Goal: Information Seeking & Learning: Learn about a topic

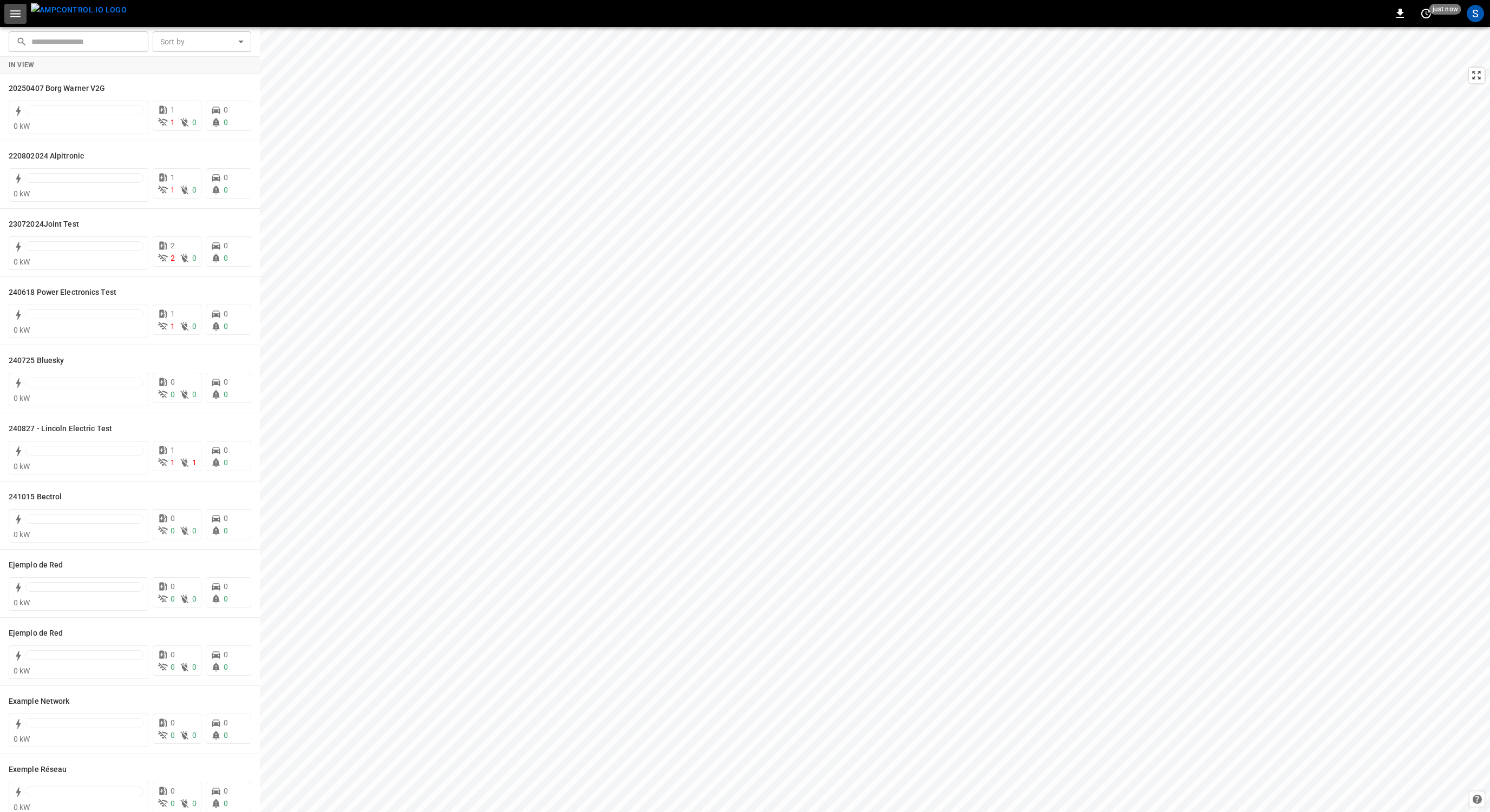
click at [12, 15] on icon "button" at bounding box center [15, 13] width 13 height 13
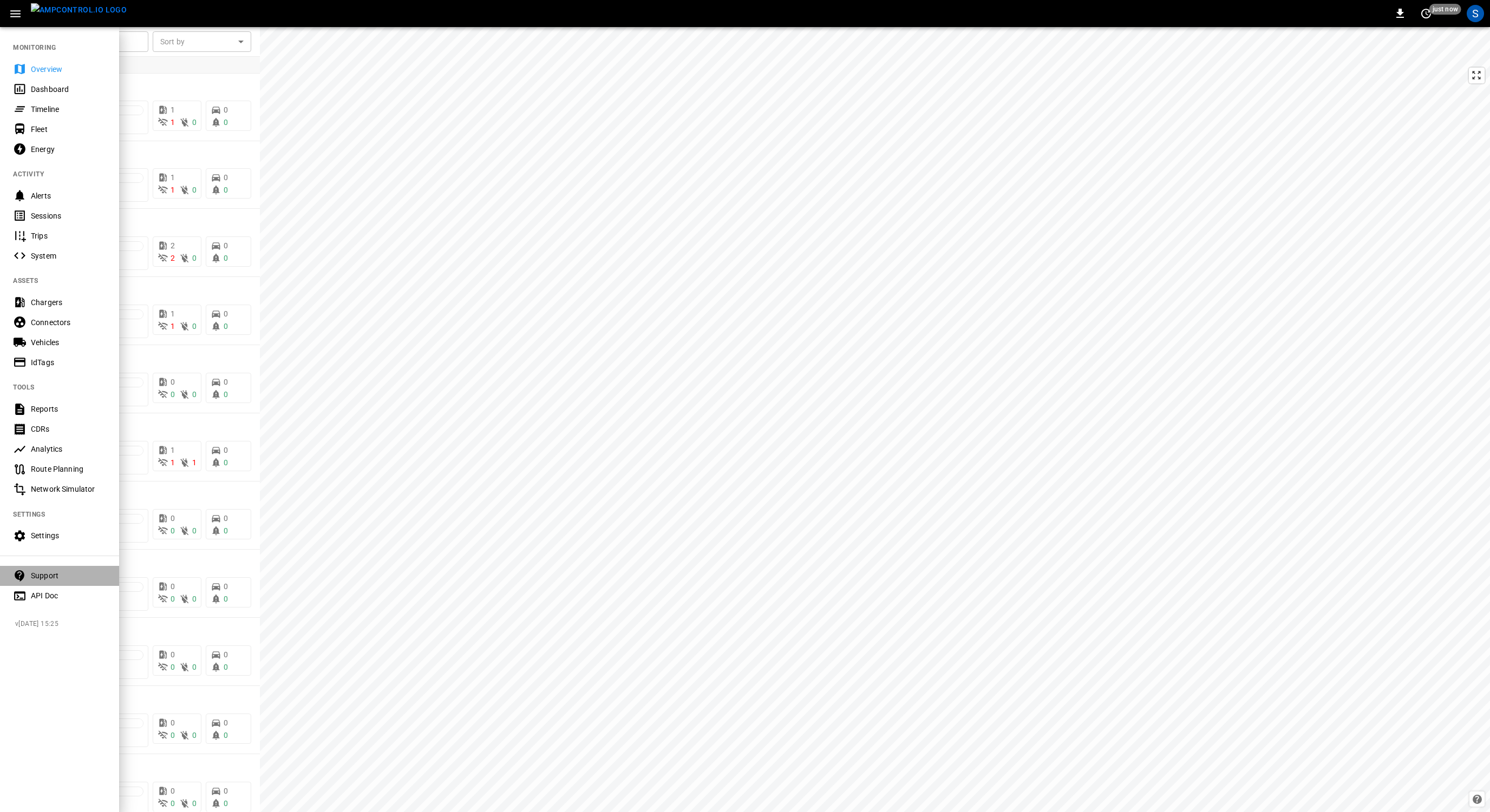
click at [41, 572] on div "Support" at bounding box center [68, 576] width 75 height 11
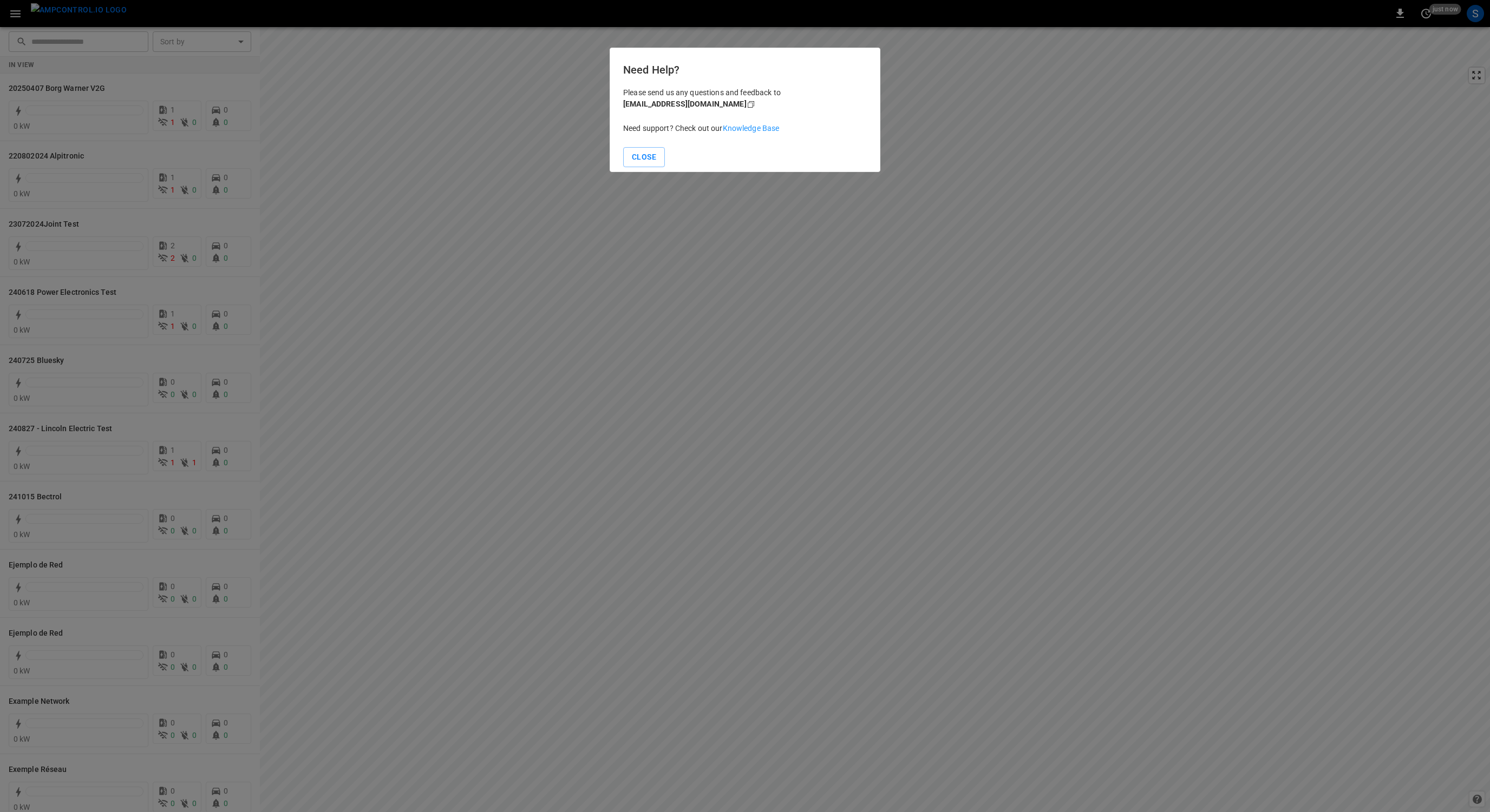
click at [750, 126] on link "Knowledge Base" at bounding box center [750, 128] width 57 height 9
click at [1228, 54] on div at bounding box center [745, 406] width 1490 height 812
click at [648, 160] on button "Close" at bounding box center [644, 157] width 41 height 20
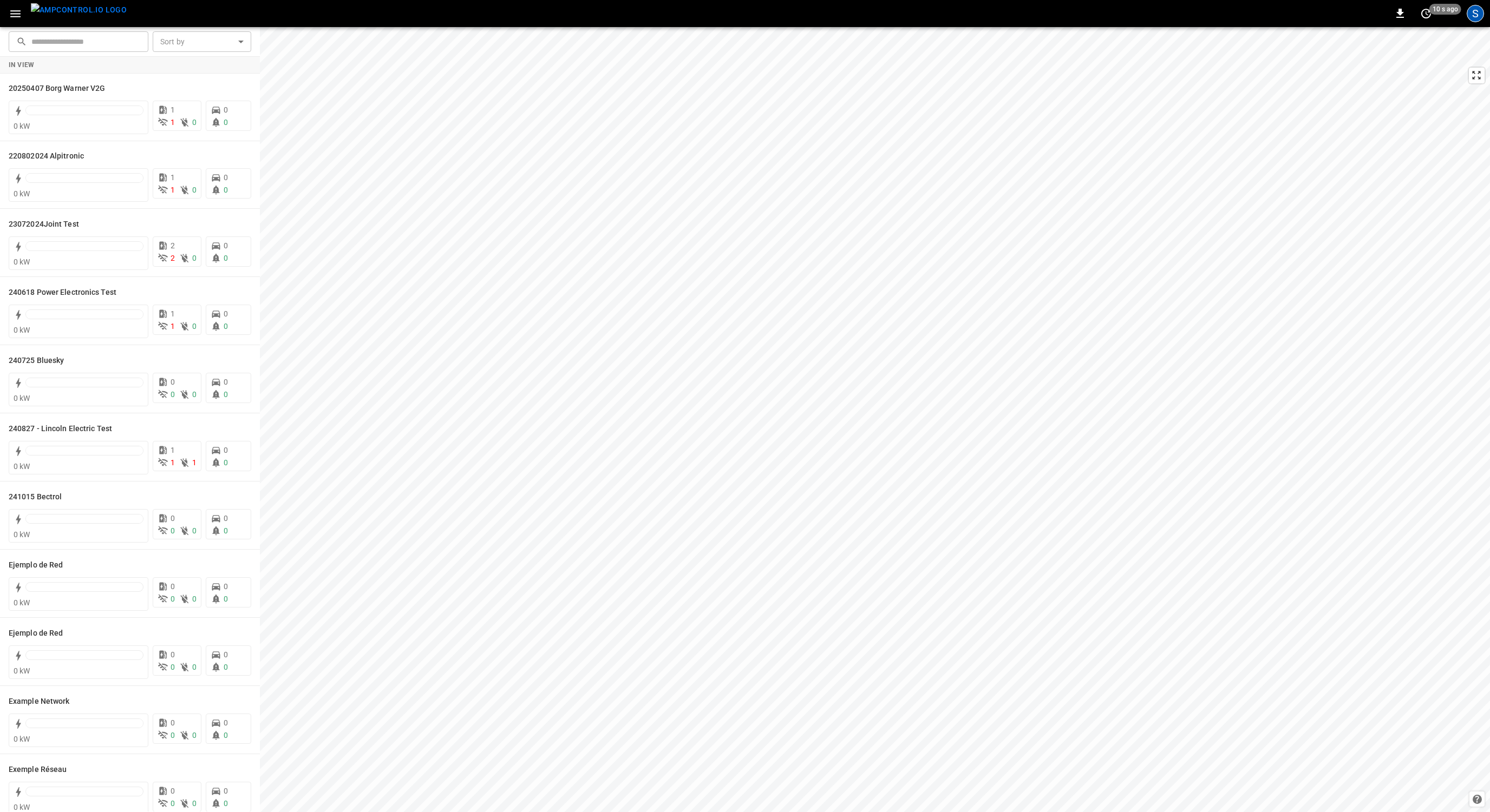
click at [1470, 14] on div "S" at bounding box center [1475, 13] width 17 height 17
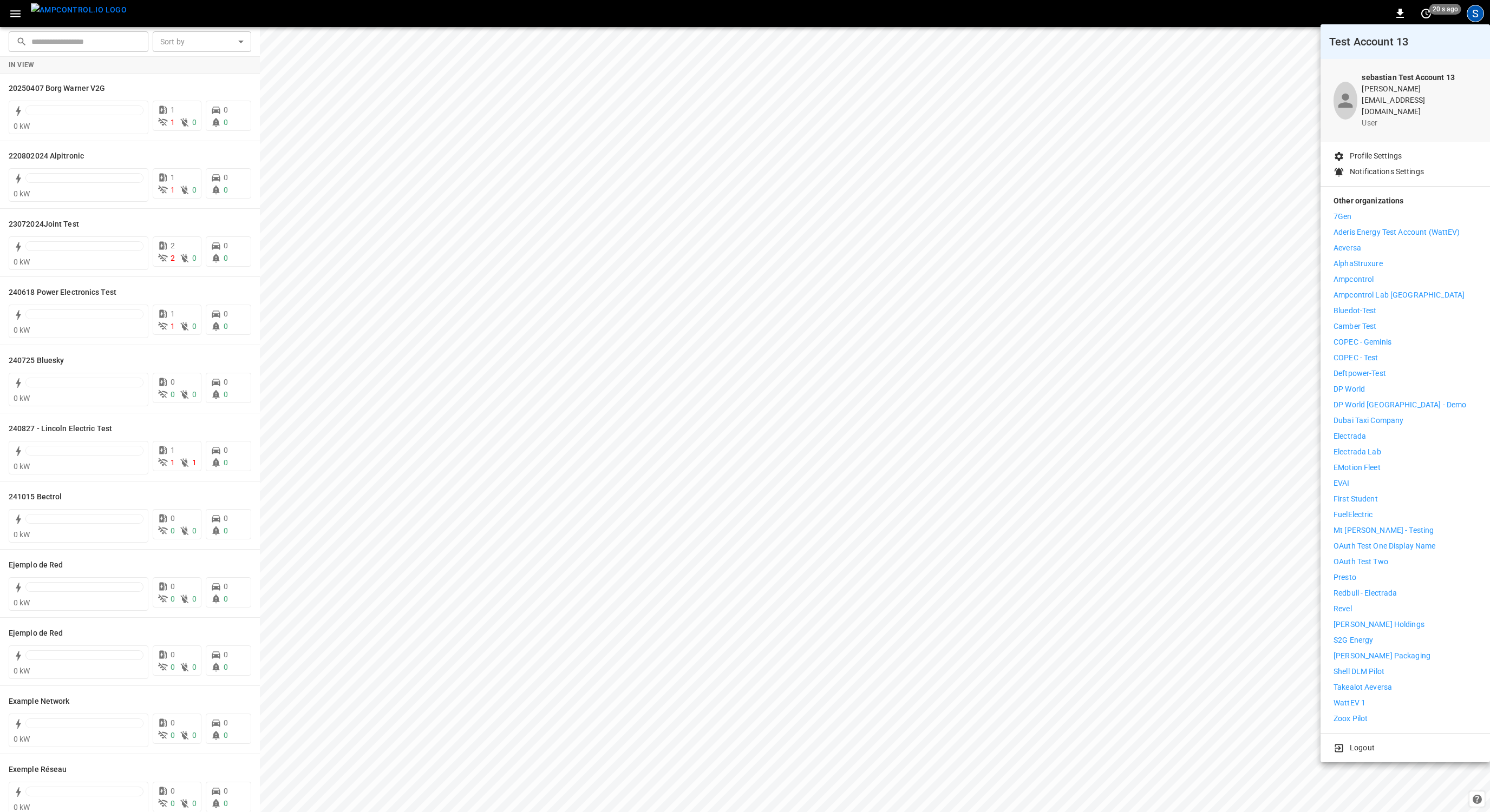
click at [1398, 290] on p "Ampcontrol Lab Germany" at bounding box center [1399, 295] width 131 height 12
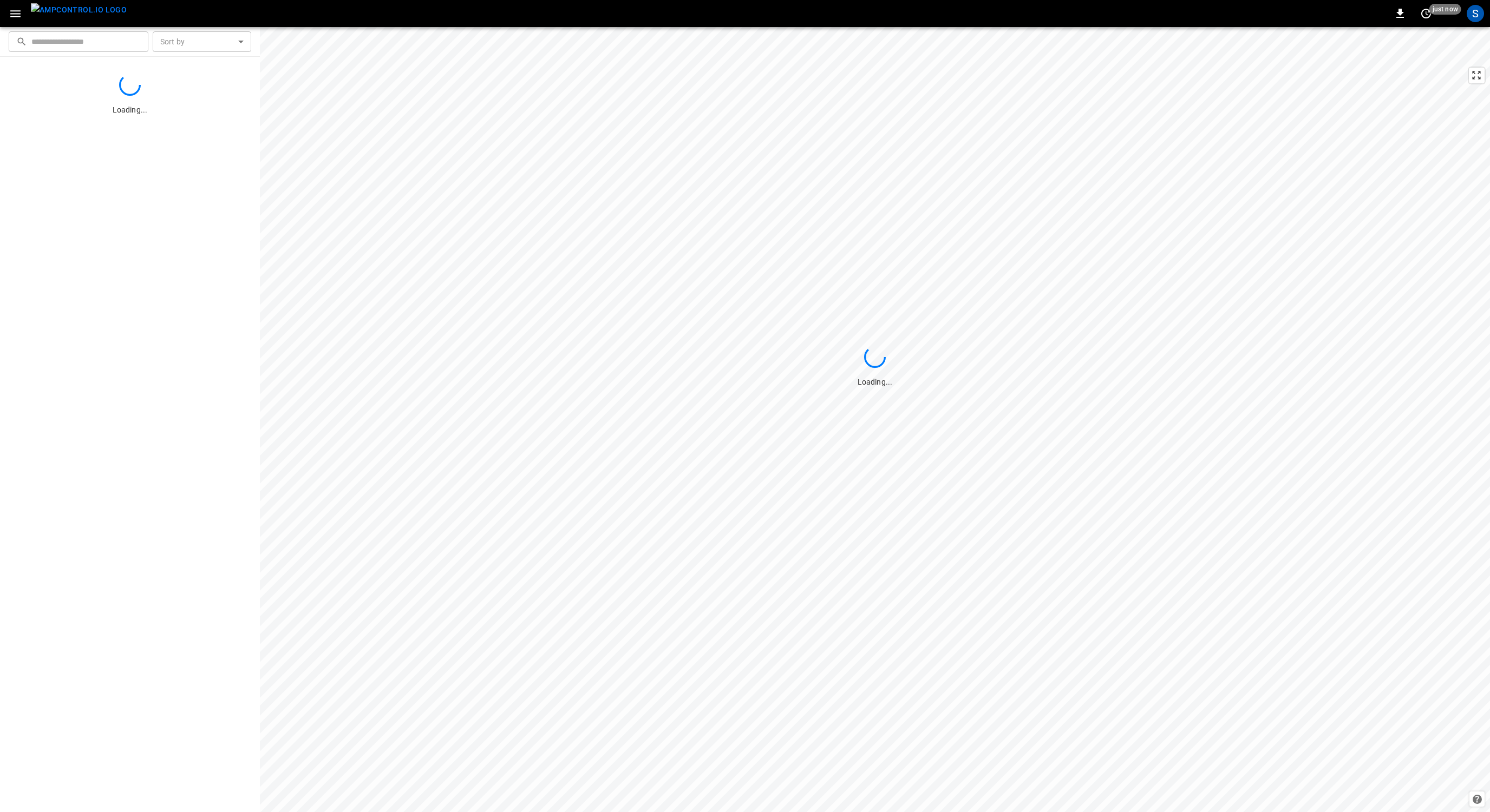
click at [16, 14] on icon "button" at bounding box center [14, 13] width 10 height 7
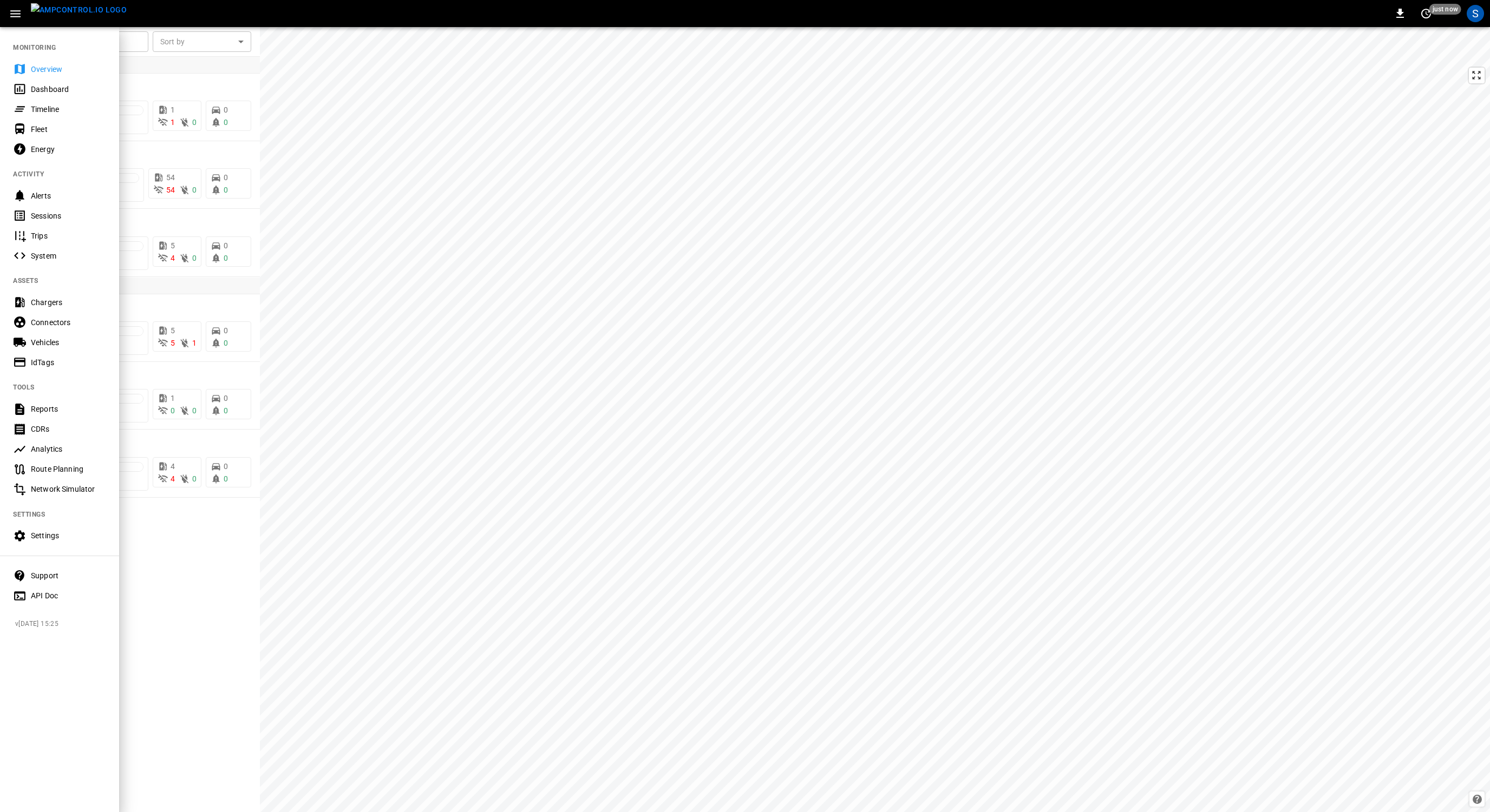
click at [47, 577] on div "Support" at bounding box center [68, 576] width 75 height 11
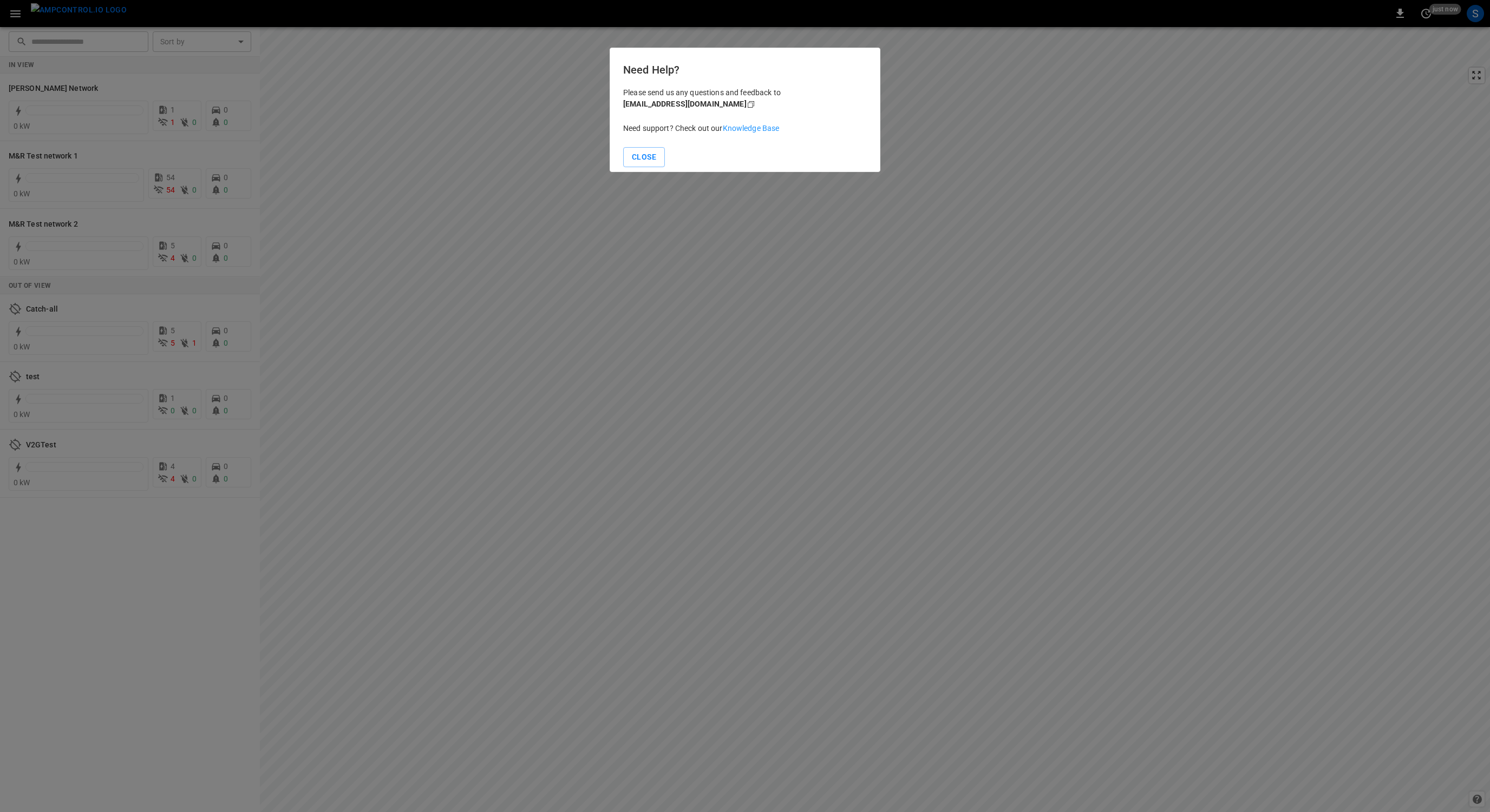
click at [752, 134] on p "Need support? Check out our Knowledge Base" at bounding box center [744, 128] width 243 height 12
click at [758, 130] on link "Knowledge Base" at bounding box center [750, 128] width 57 height 9
click at [637, 162] on button "Close" at bounding box center [644, 157] width 41 height 20
